Goal: Obtain resource: Download file/media

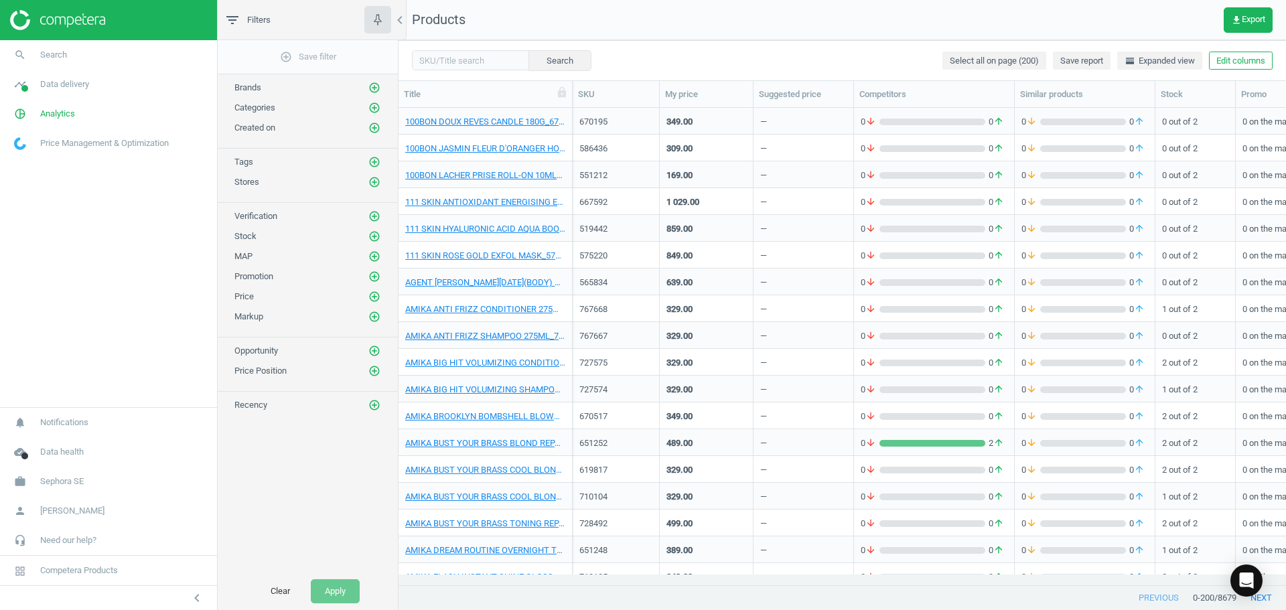
scroll to position [457, 877]
click at [461, 70] on body "Group 2 Created with Sketch. ic/cloud_download/grey600 Created with Sketch. gra…" at bounding box center [643, 305] width 1286 height 610
paste input "745050"
type input "745050"
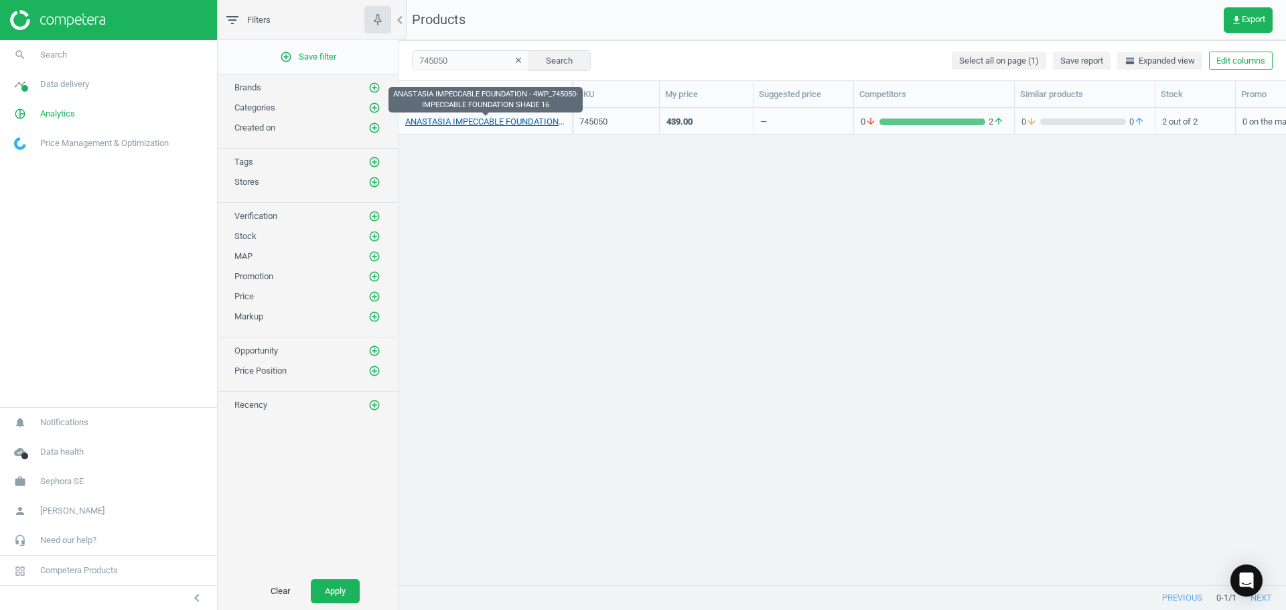
click at [532, 120] on link "ANASTASIA IMPECCABLE FOUNDATION - 4WP_745050-IMPECCABLE FOUNDATION SHADE 16" at bounding box center [485, 122] width 160 height 12
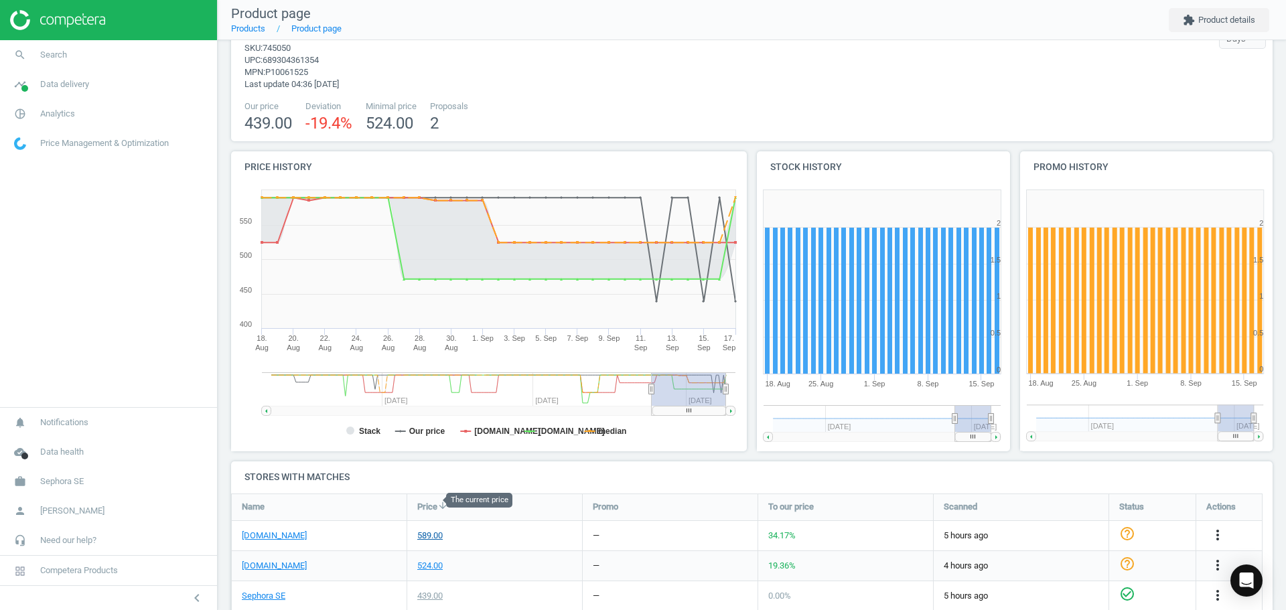
scroll to position [84, 0]
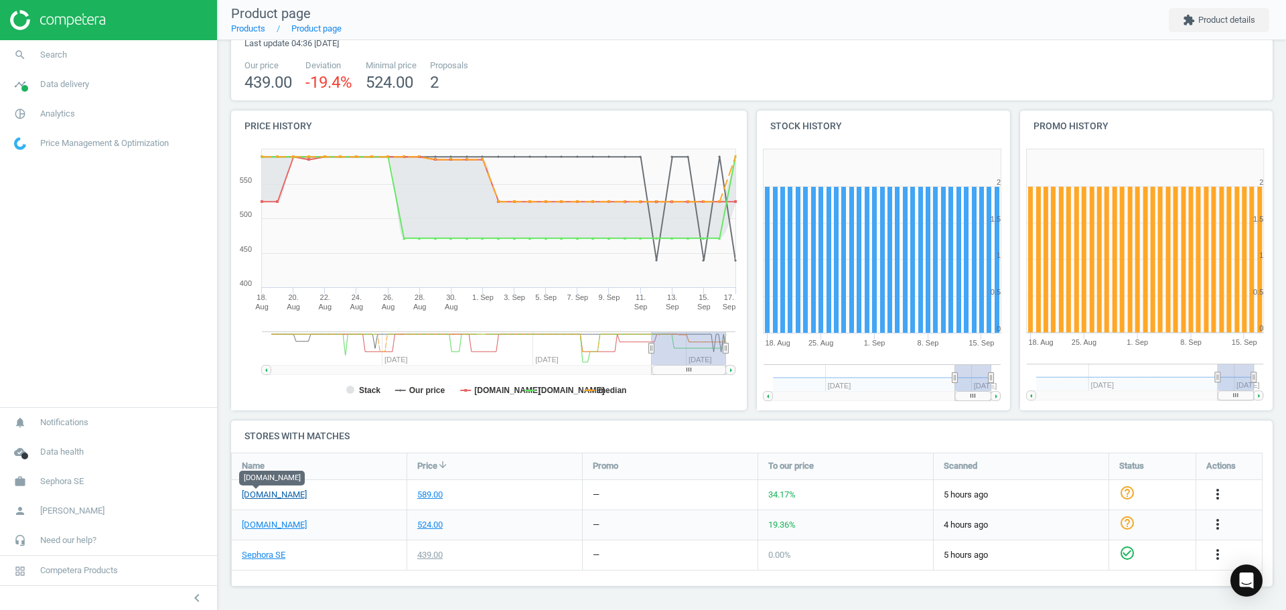
click at [257, 490] on link "[DOMAIN_NAME]" at bounding box center [274, 495] width 65 height 12
click at [269, 495] on link "[DOMAIN_NAME]" at bounding box center [274, 495] width 65 height 12
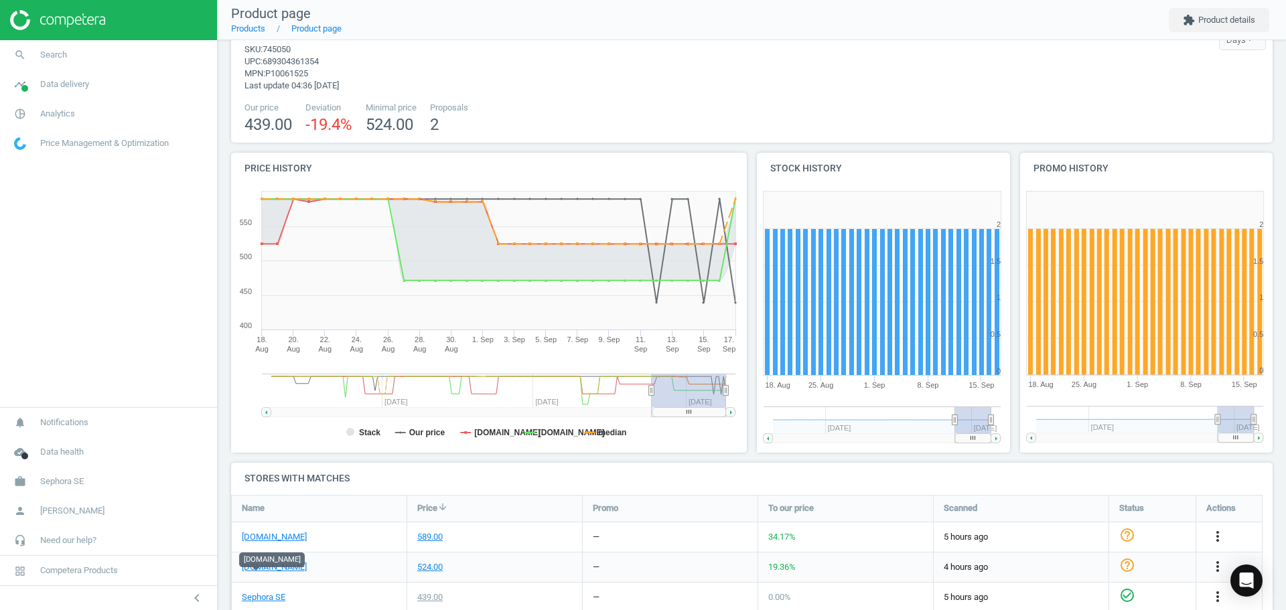
scroll to position [0, 0]
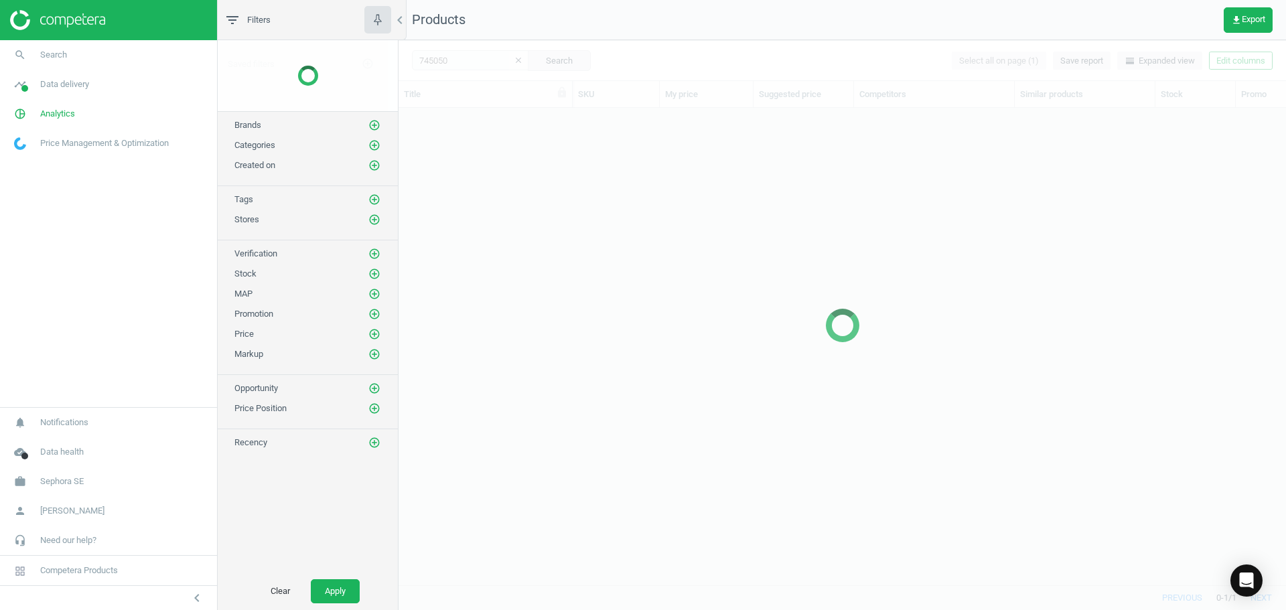
scroll to position [457, 877]
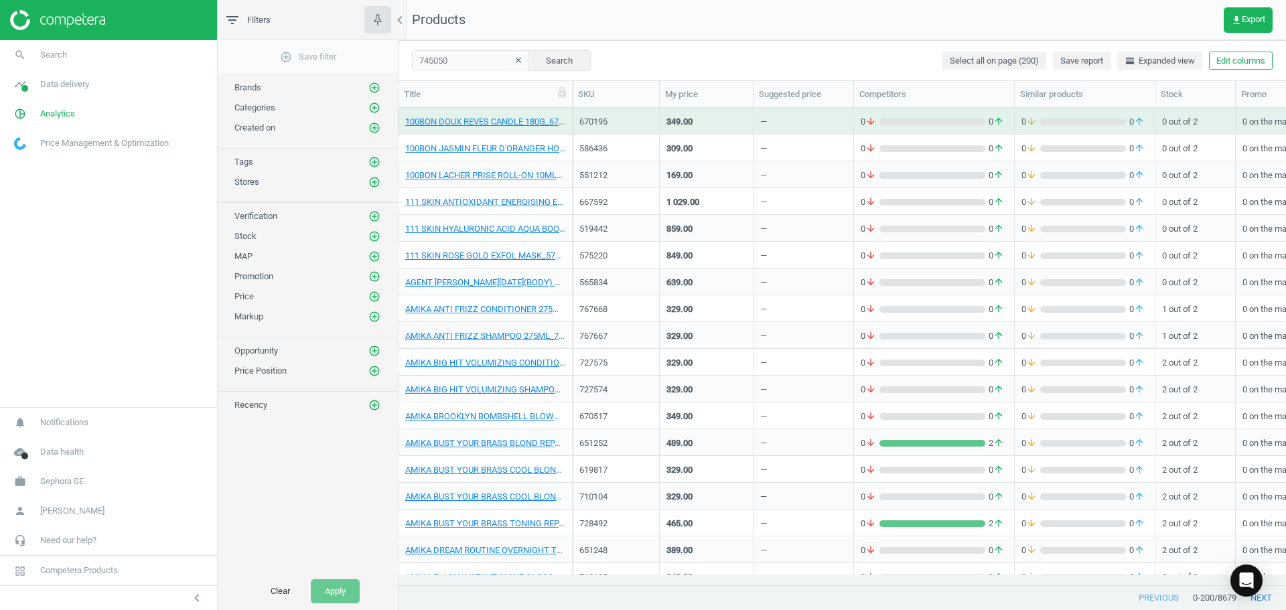
click at [739, 52] on div "745050 clear Search Select all on page (200) Save report horizontal_split Expan…" at bounding box center [841, 60] width 887 height 40
click at [514, 59] on icon "clear" at bounding box center [518, 60] width 9 height 9
click at [670, 52] on div "Search Select all on page (200) Save report horizontal_split Expanded view Edit…" at bounding box center [841, 60] width 887 height 40
click at [708, 60] on div "Search Select all on page (200) Save report horizontal_split Expanded view Edit…" at bounding box center [841, 60] width 887 height 40
click at [1246, 20] on span "get_app Export" at bounding box center [1248, 20] width 34 height 11
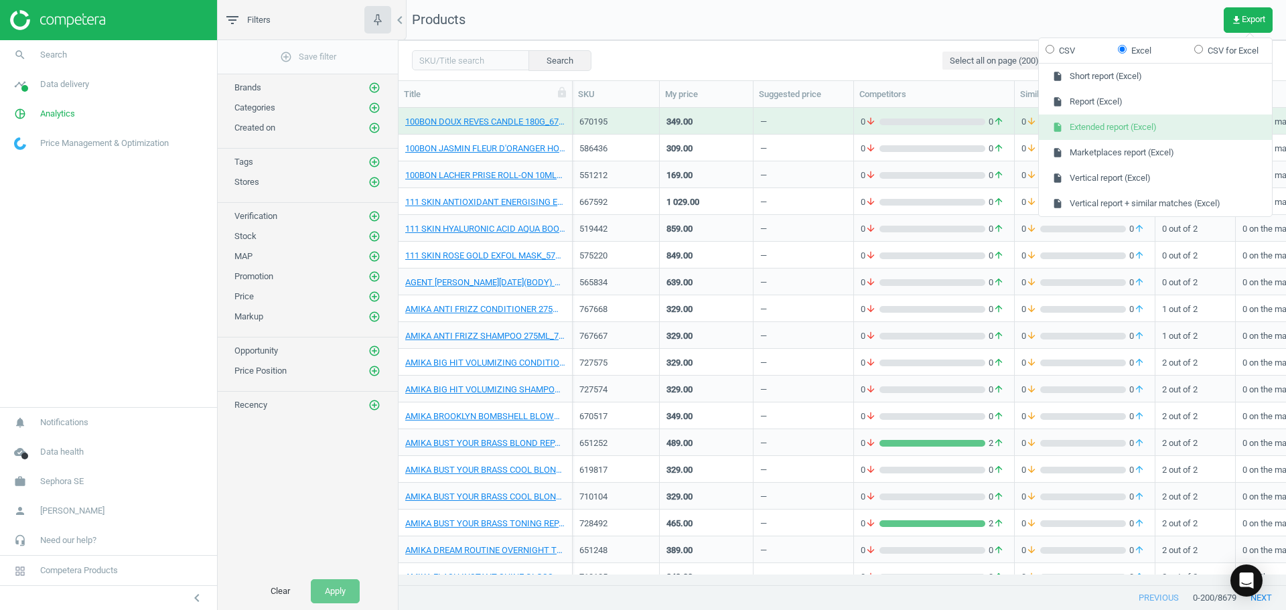
click at [1167, 119] on button "insert_drive_file Extended report (Excel)" at bounding box center [1155, 127] width 233 height 25
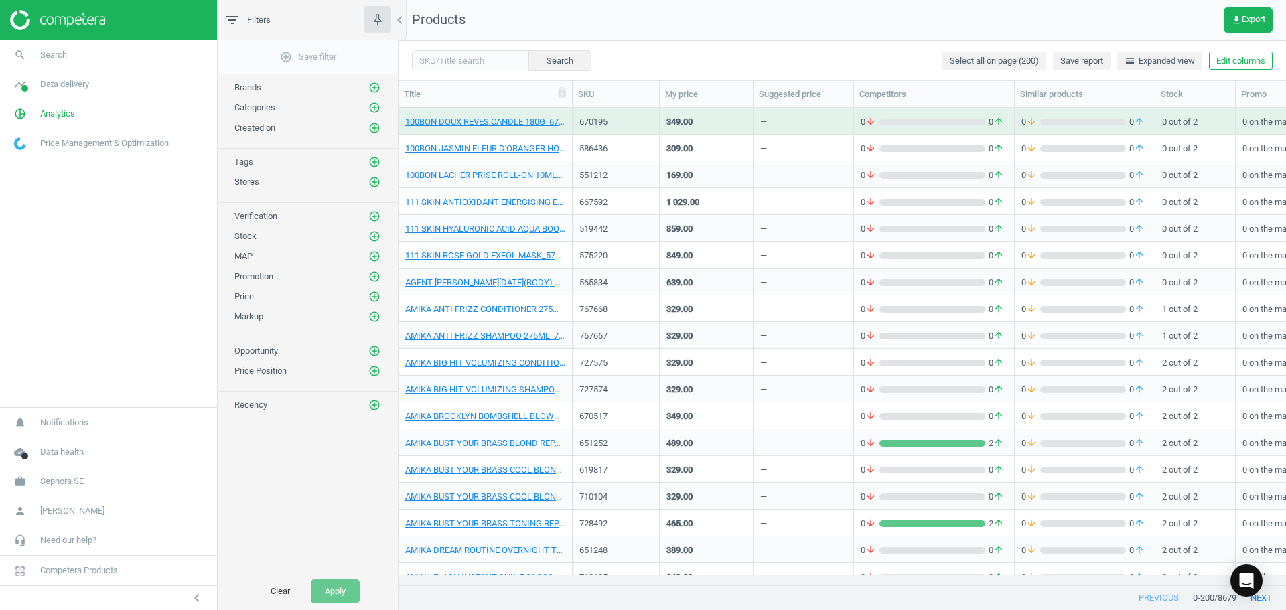
click at [840, 15] on nav "Products get_app Export" at bounding box center [841, 20] width 887 height 40
click at [1245, 13] on button "get_app Export" at bounding box center [1248, 19] width 49 height 25
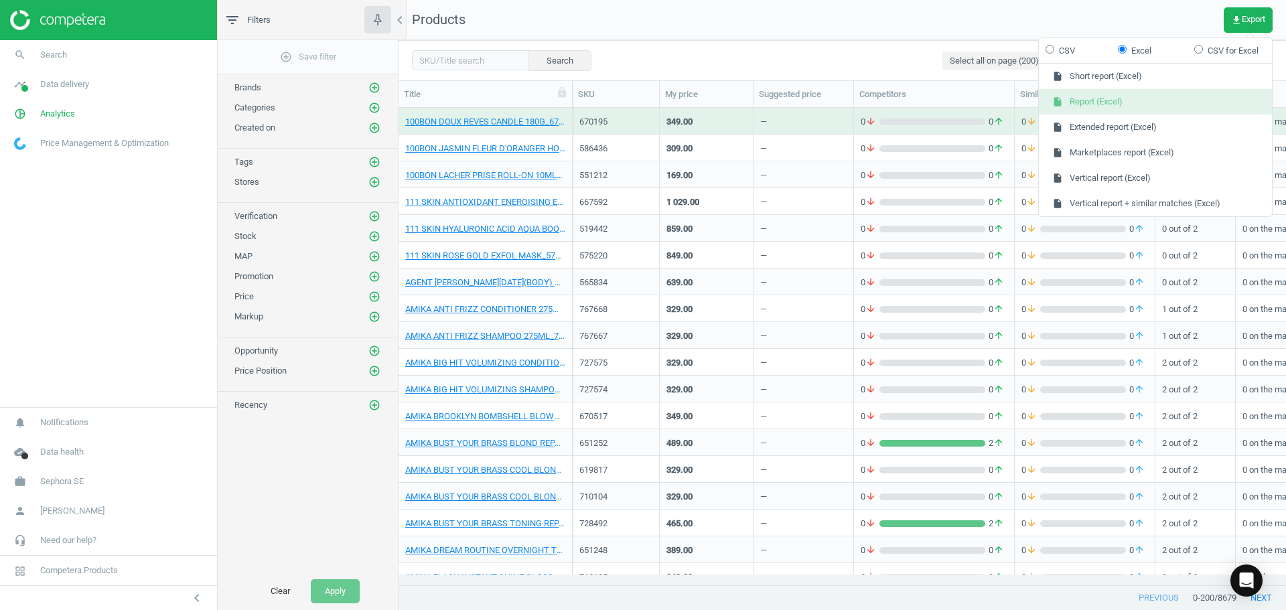
click at [1143, 99] on button "insert_drive_file Report (Excel)" at bounding box center [1155, 101] width 233 height 25
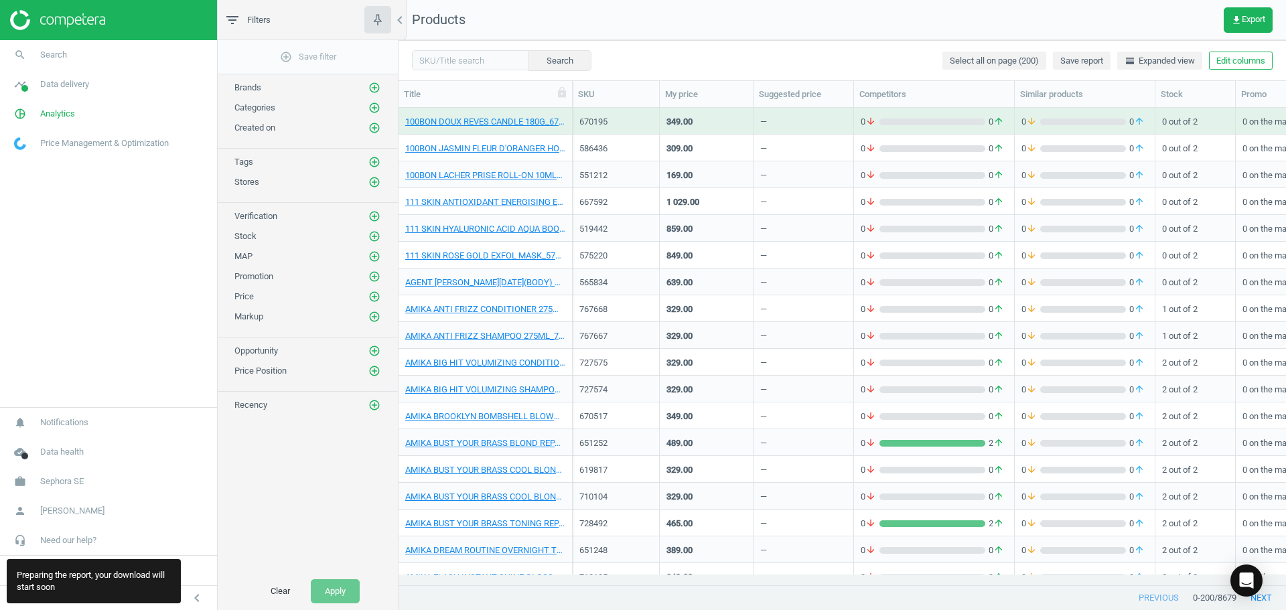
click at [1037, 35] on nav "Products get_app Export" at bounding box center [841, 20] width 887 height 40
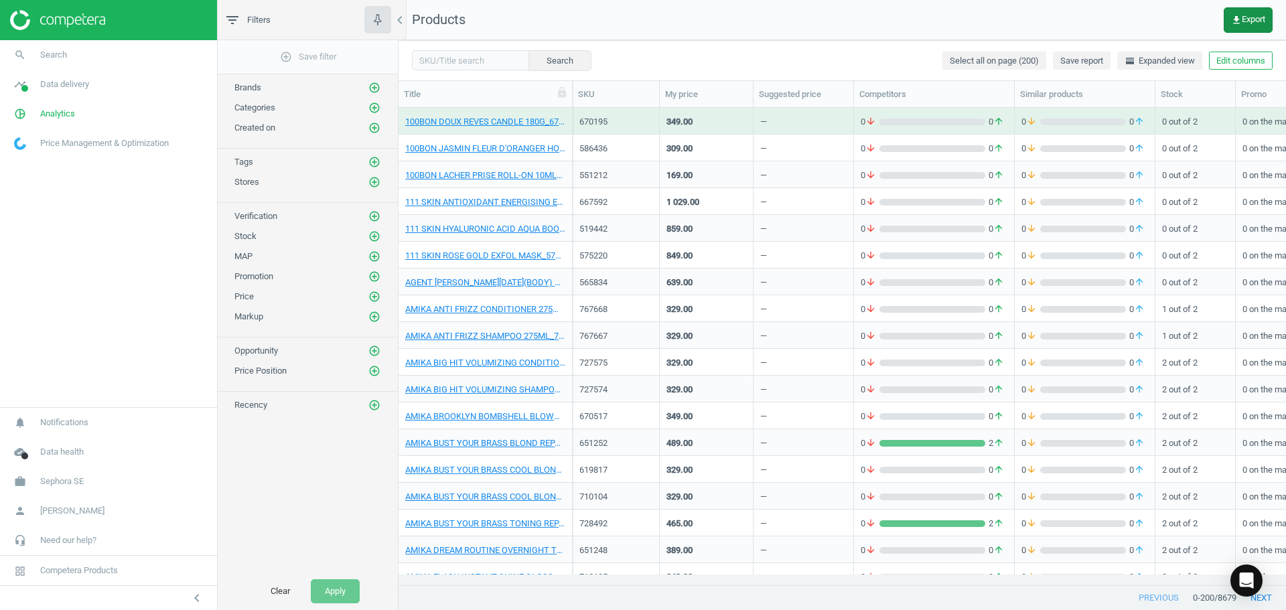
click at [1246, 19] on span "get_app Export" at bounding box center [1248, 20] width 34 height 11
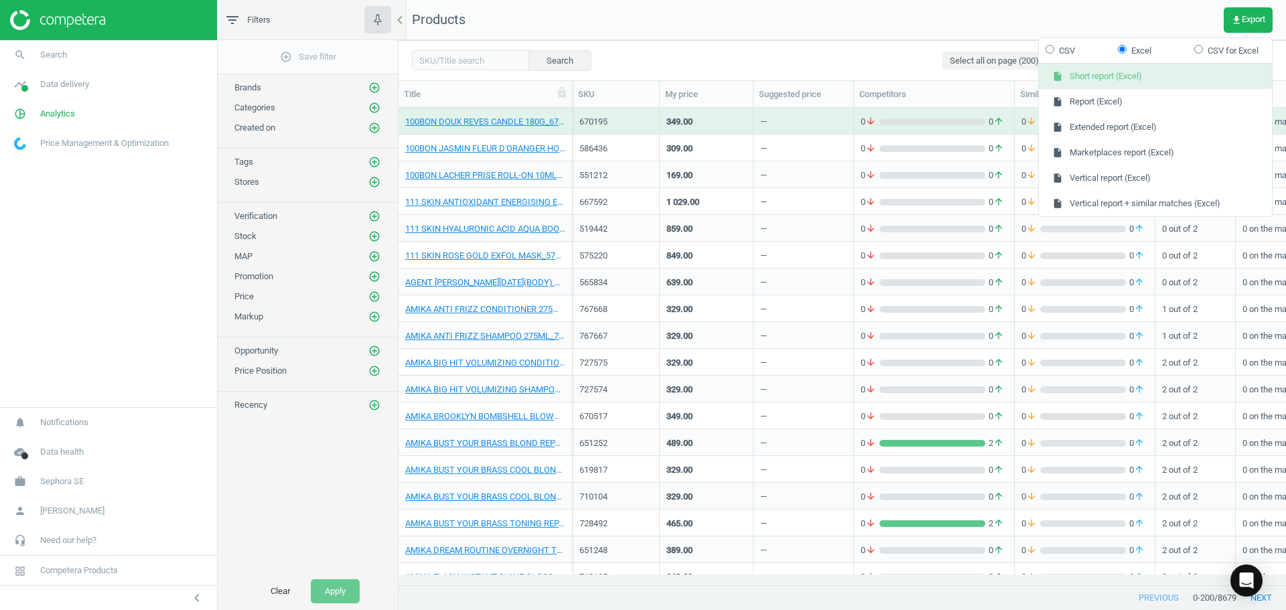
click at [1104, 78] on button "insert_drive_file Short report (Excel)" at bounding box center [1155, 76] width 233 height 25
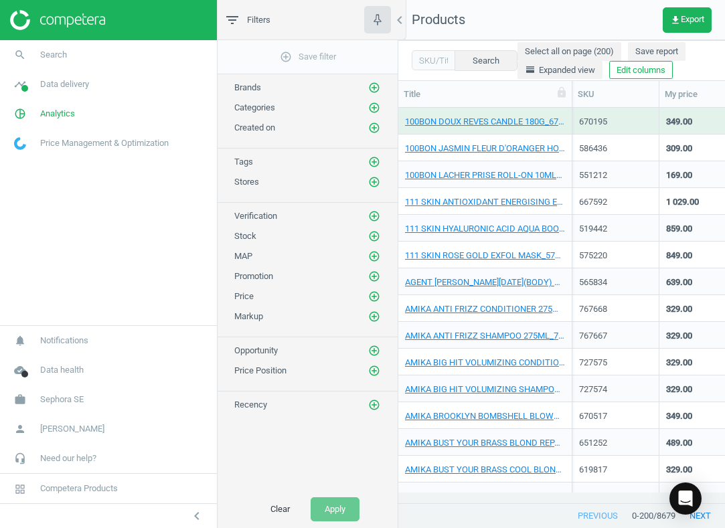
scroll to position [375, 317]
click at [432, 56] on input "text" at bounding box center [434, 60] width 44 height 20
paste input "762883"
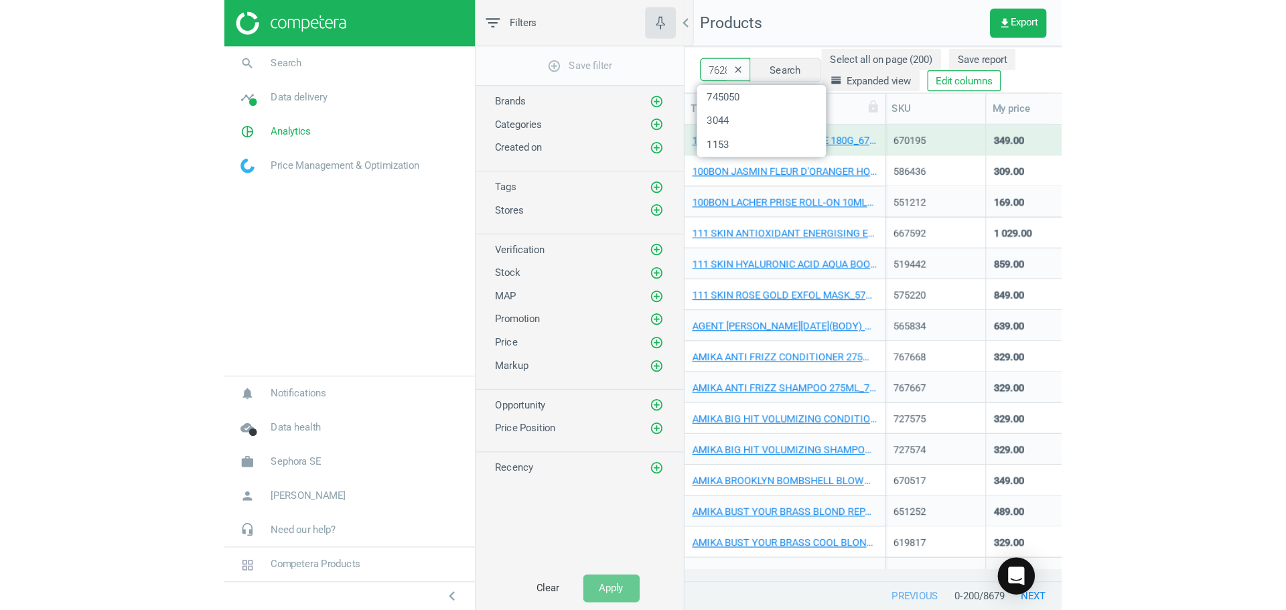
scroll to position [0, 1]
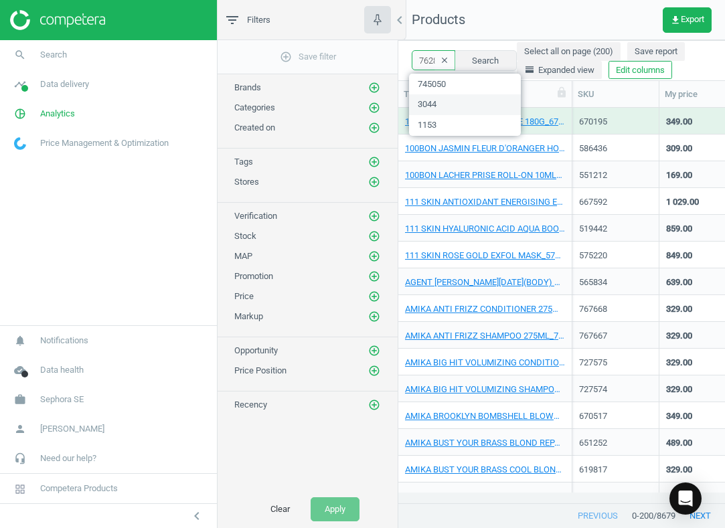
type input "762883"
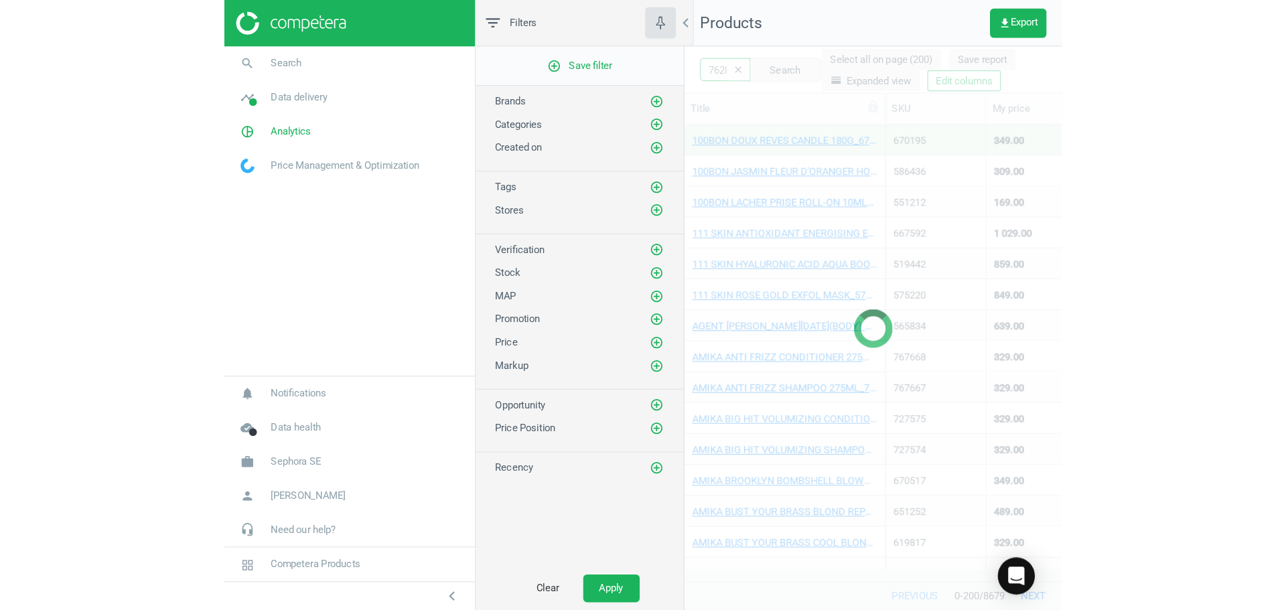
scroll to position [457, 877]
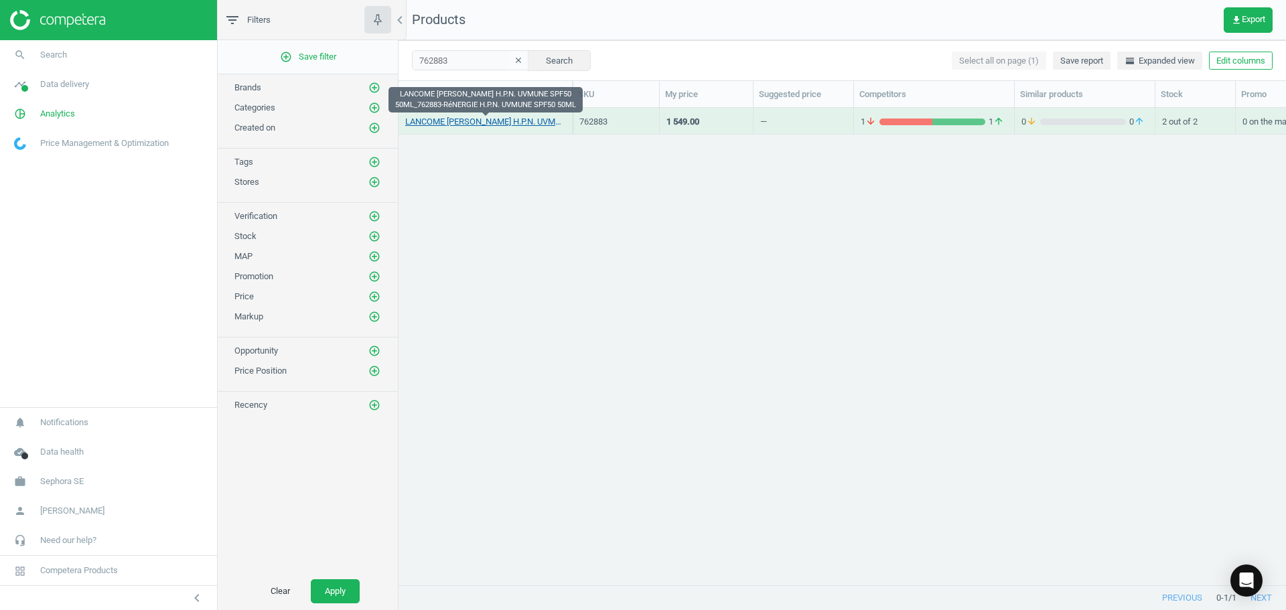
click at [549, 120] on link "LANCOME [PERSON_NAME] H.P.N. UVMUNE SPF50 50ML_762883-RéNERGIE H.P.N. UVMUNE SP…" at bounding box center [485, 122] width 160 height 12
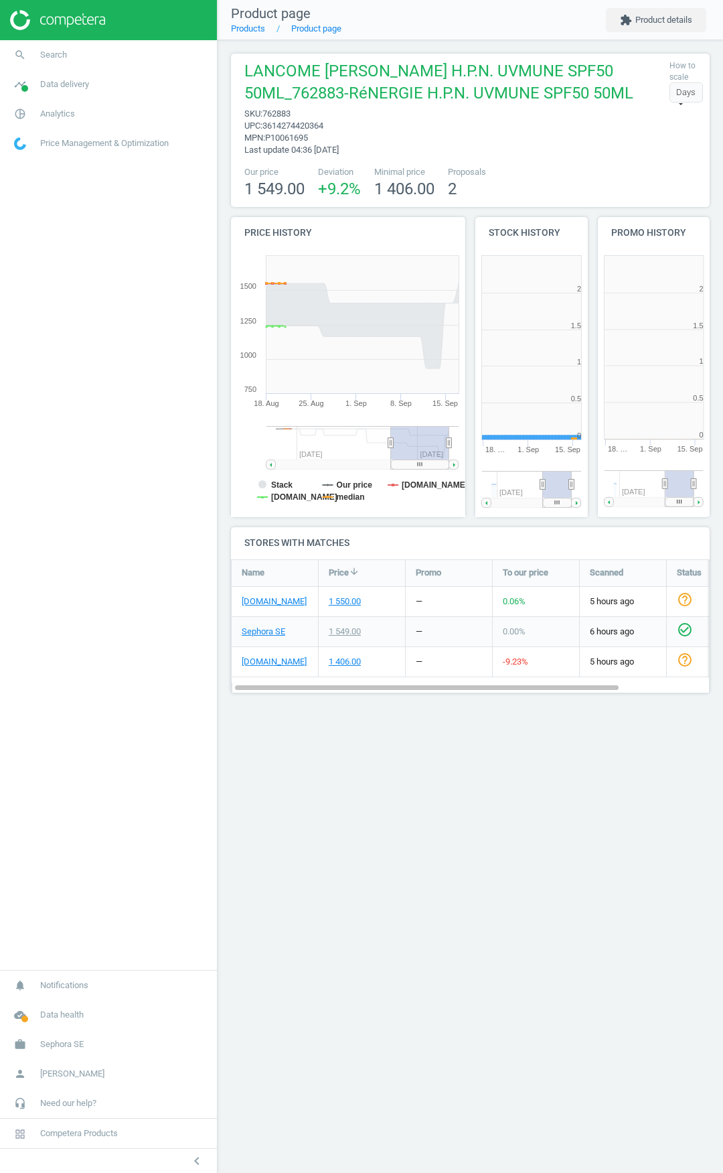
scroll to position [289, 133]
